Goal: Task Accomplishment & Management: Use online tool/utility

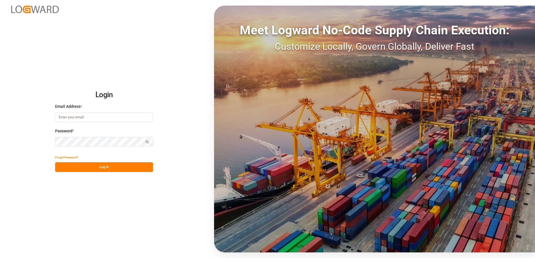
click at [99, 117] on input at bounding box center [104, 118] width 98 height 10
type input "[PERSON_NAME][EMAIL_ADDRESS][DOMAIN_NAME]"
click at [113, 167] on button "Log In" at bounding box center [104, 167] width 98 height 10
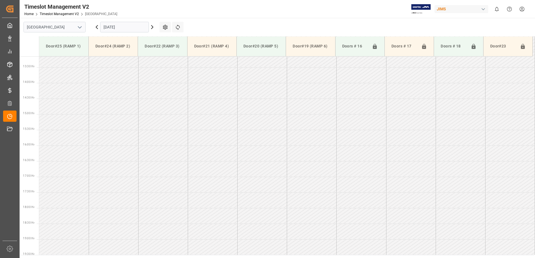
scroll to position [435, 0]
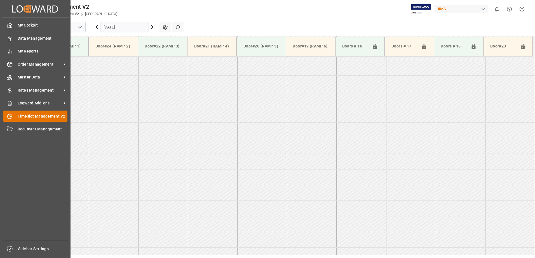
click at [16, 116] on div "Timeslot Management V2 Timeslot Management V2" at bounding box center [35, 116] width 64 height 11
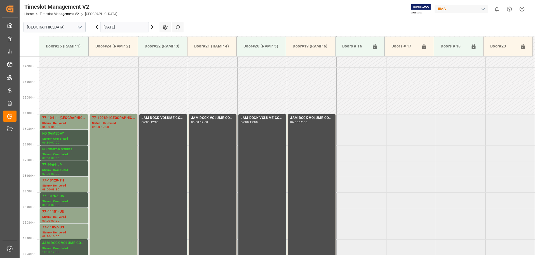
scroll to position [127, 0]
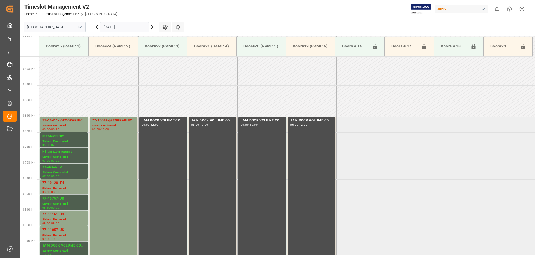
click at [129, 27] on input "[DATE]" at bounding box center [124, 27] width 49 height 11
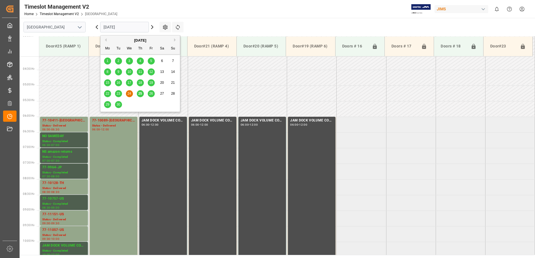
click at [141, 93] on span "25" at bounding box center [140, 94] width 4 height 4
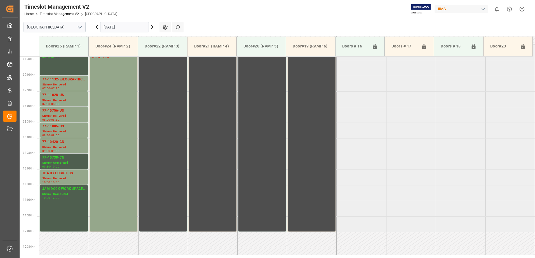
scroll to position [155, 0]
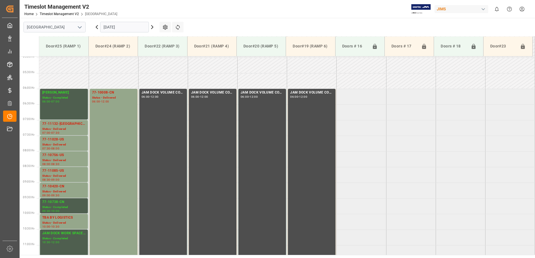
click at [134, 26] on input "[DATE]" at bounding box center [124, 27] width 49 height 11
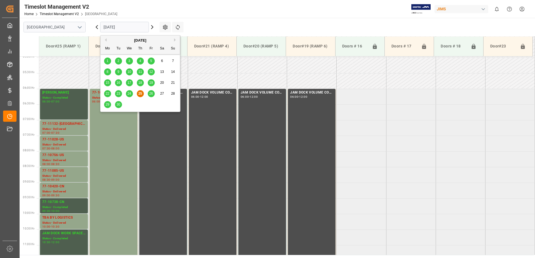
click at [151, 93] on span "26" at bounding box center [151, 94] width 4 height 4
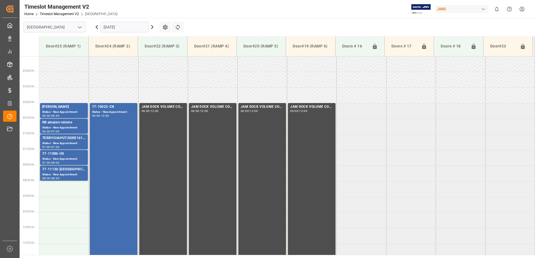
scroll to position [127, 0]
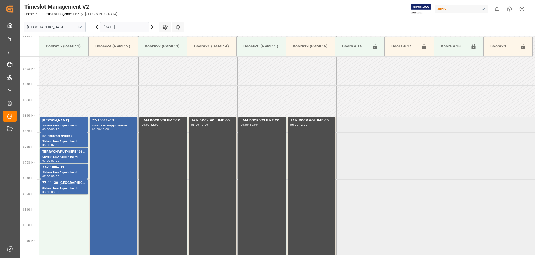
click at [105, 145] on div "77-10022-CN Status - New Appointment 06:00 - 12:00" at bounding box center [113, 210] width 43 height 185
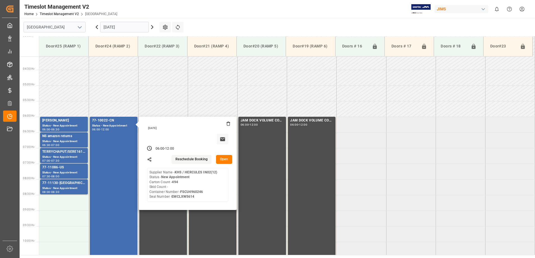
click at [228, 160] on button "Open" at bounding box center [224, 159] width 16 height 9
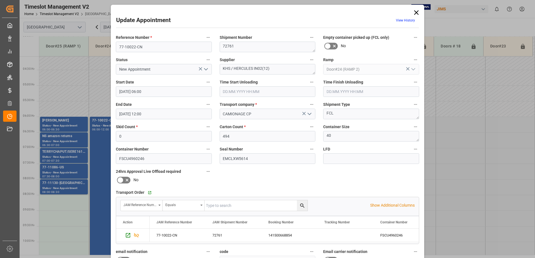
click at [412, 13] on icon at bounding box center [416, 13] width 8 height 8
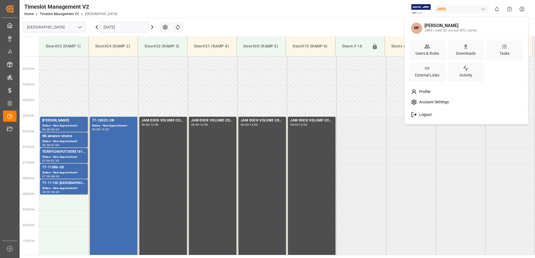
click at [521, 9] on html "Created by potrace 1.15, written by [PERSON_NAME] [DATE]-[DATE] Created by potr…" at bounding box center [267, 129] width 535 height 258
click at [420, 113] on span "Logout" at bounding box center [424, 114] width 15 height 5
